Goal: Navigation & Orientation: Find specific page/section

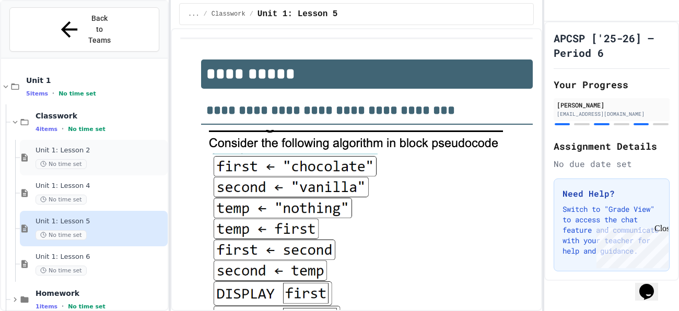
click at [107, 159] on div "No time set" at bounding box center [100, 164] width 130 height 10
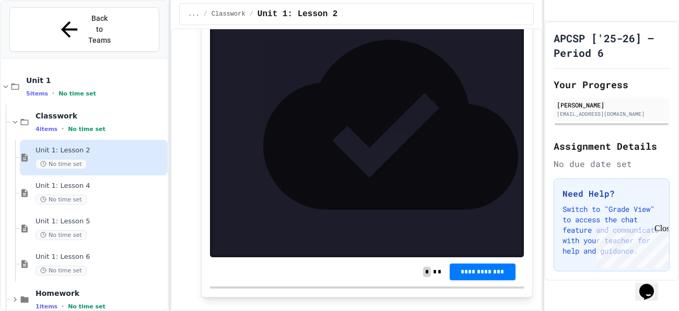
scroll to position [615, 0]
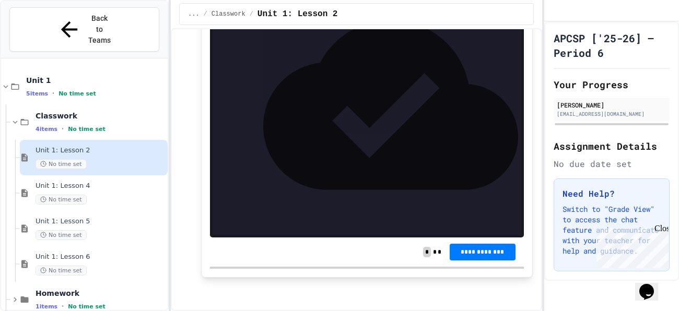
click at [97, 150] on div "Unit 1: Lesson 2 No time set" at bounding box center [94, 157] width 148 height 35
click at [97, 152] on div "Unit 1: Lesson 2 No time set" at bounding box center [94, 157] width 148 height 35
click at [97, 175] on div "Unit 1: Lesson 4 No time set" at bounding box center [94, 192] width 148 height 35
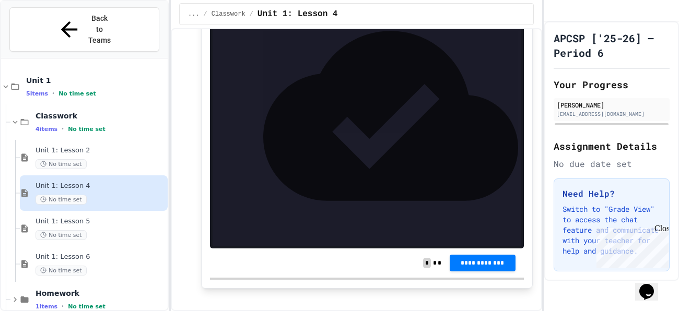
scroll to position [298, 0]
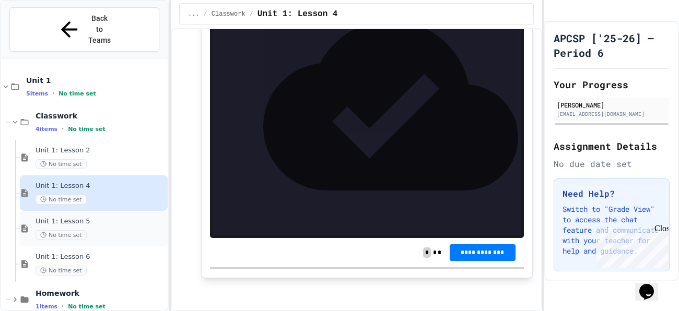
click at [140, 217] on div "Unit 1: Lesson 5 No time set" at bounding box center [100, 228] width 130 height 23
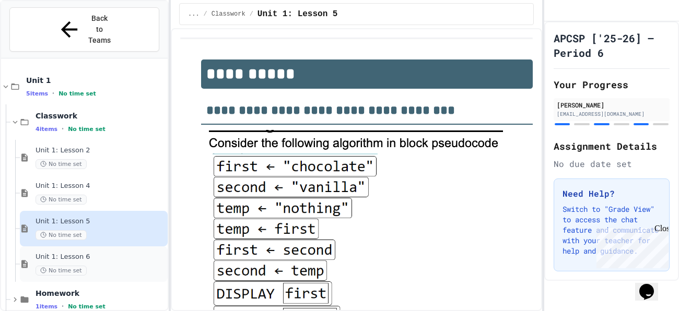
click at [56, 253] on div "Unit 1: Lesson 6 No time set" at bounding box center [100, 264] width 130 height 23
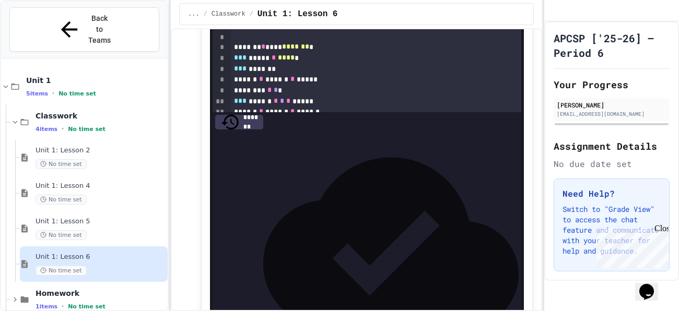
scroll to position [322, 0]
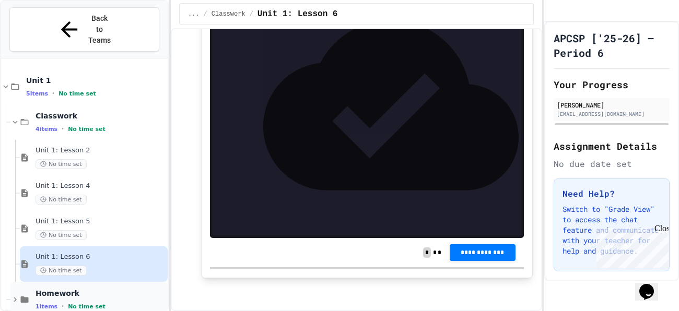
click at [64, 289] on span "Homework" at bounding box center [100, 293] width 130 height 9
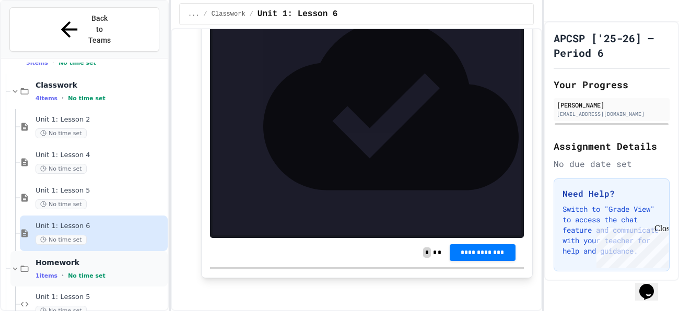
click at [67, 293] on span "Unit 1: Lesson 5" at bounding box center [100, 297] width 130 height 9
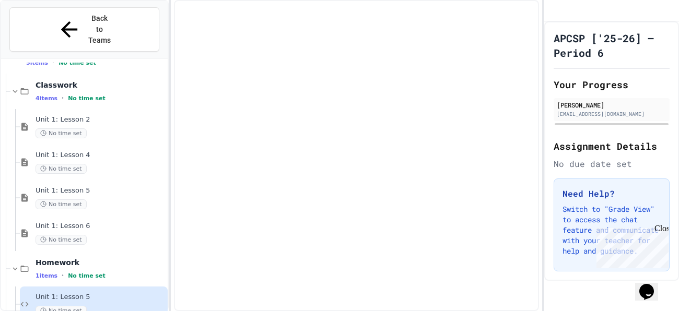
scroll to position [19, 0]
